Goal: Task Accomplishment & Management: Use online tool/utility

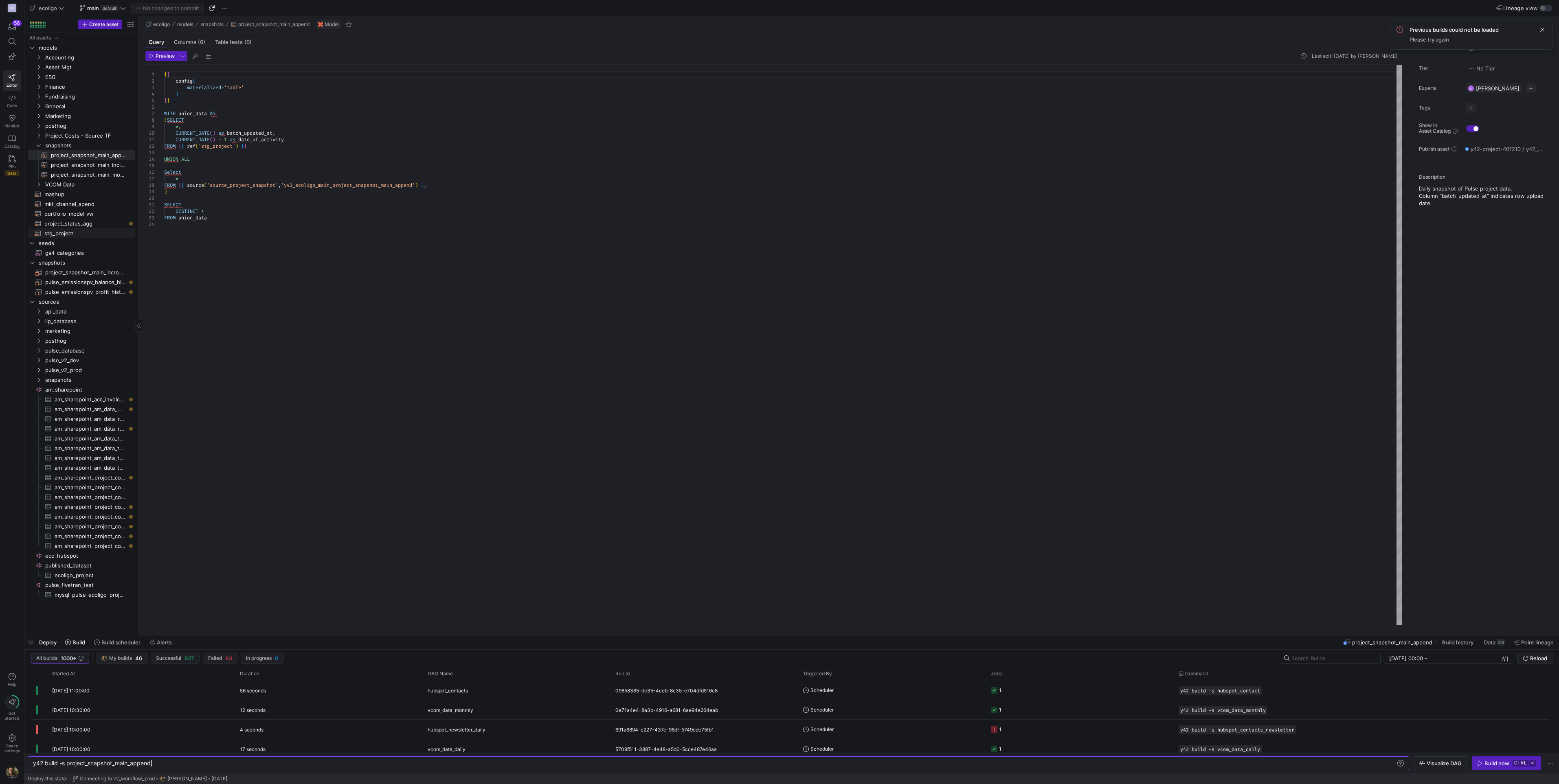
scroll to position [0, 118]
click at [38, 88] on icon "Press SPACE to select this row." at bounding box center [38, 87] width 5 height 5
click at [82, 117] on span "sales_invoices​​​​​​​​​​" at bounding box center [88, 116] width 75 height 9
type textarea "{{ config( materialized = 'table', schema = 'schema_finance_cubes' ) }} -- This…"
type textarea "y42 build -s sales_invoices"
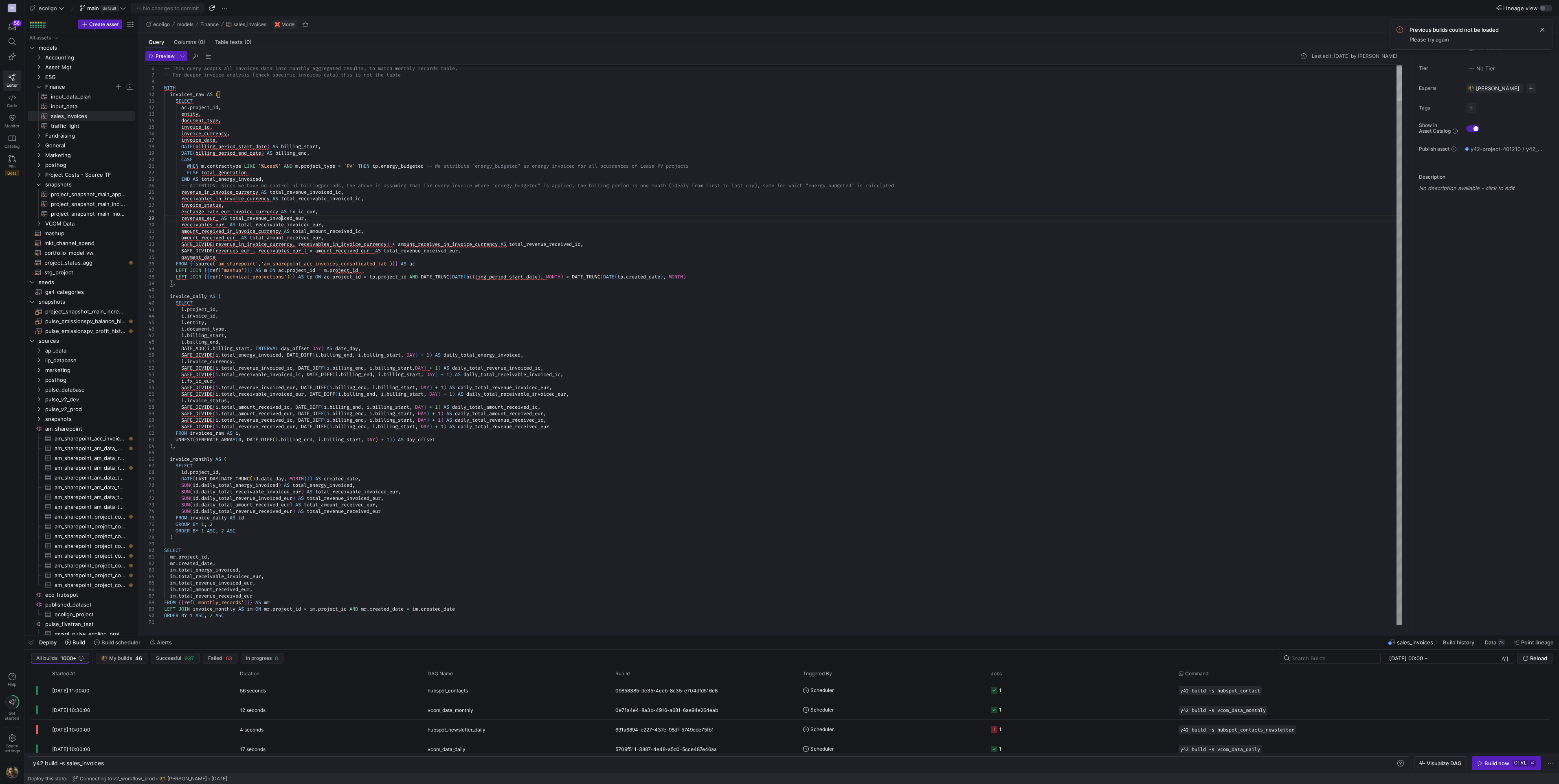
click at [283, 218] on div "} } -- This query adapts all invoices data into monthl y aggregated results, to…" at bounding box center [783, 325] width 1238 height 599
type textarea "nvoiced, -- ATTENTION: Since we have no control of billing periods, the above i…"
click at [208, 221] on div "} } -- This query adapts all invoices data into monthl y aggregated results, to…" at bounding box center [783, 325] width 1238 height 599
